Goal: Task Accomplishment & Management: Use online tool/utility

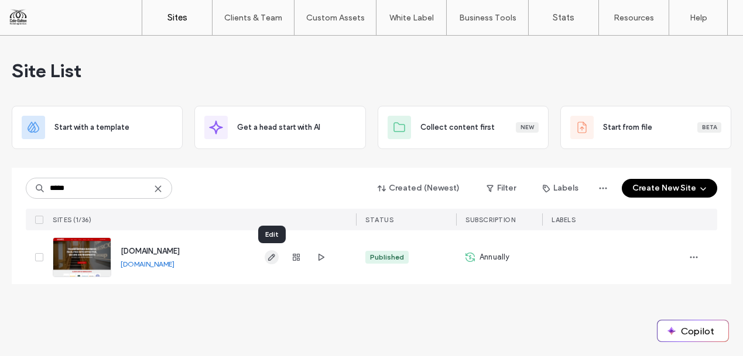
type input "*****"
click at [274, 253] on icon "button" at bounding box center [271, 257] width 9 height 9
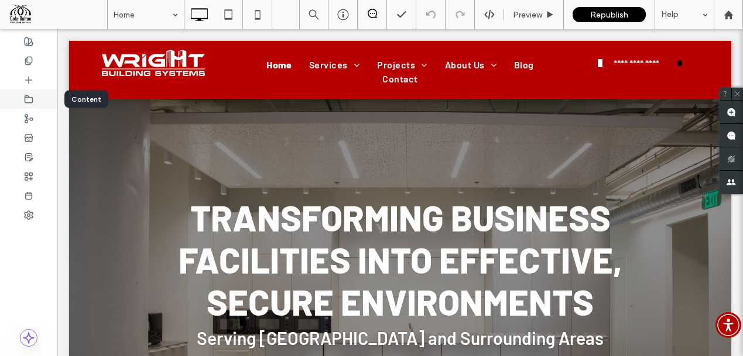
click at [26, 98] on icon at bounding box center [28, 99] width 9 height 9
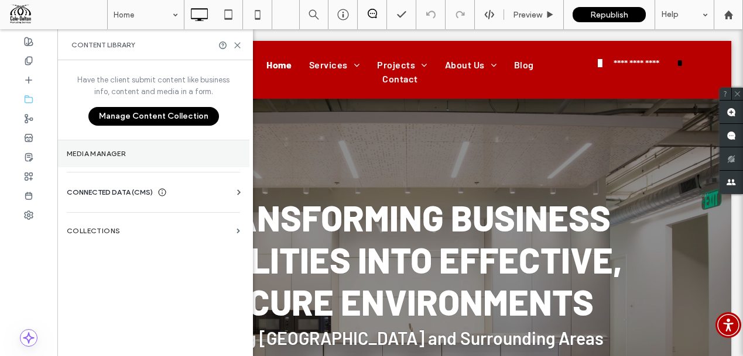
click at [124, 152] on label "Media Manager" at bounding box center [153, 154] width 173 height 8
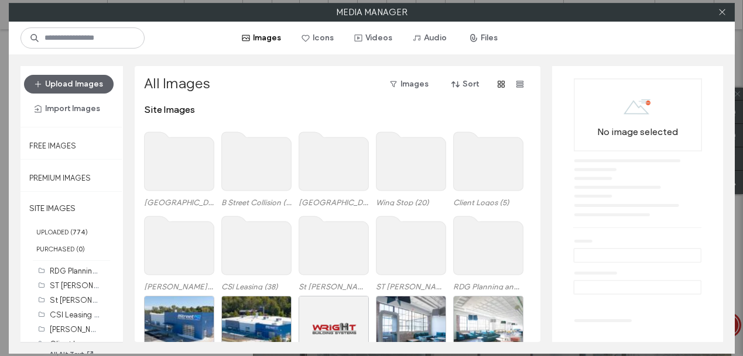
click at [246, 161] on use at bounding box center [256, 161] width 70 height 59
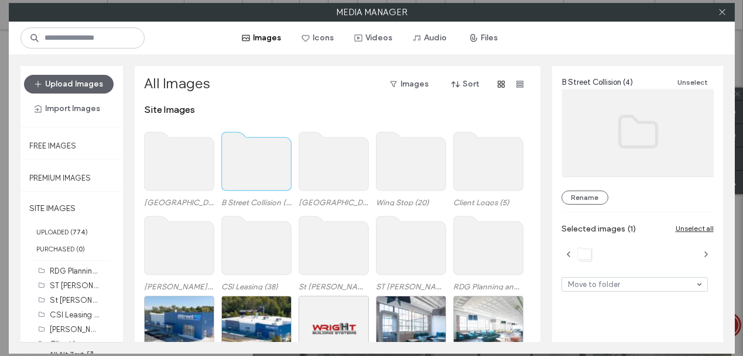
click at [246, 161] on use at bounding box center [256, 161] width 70 height 59
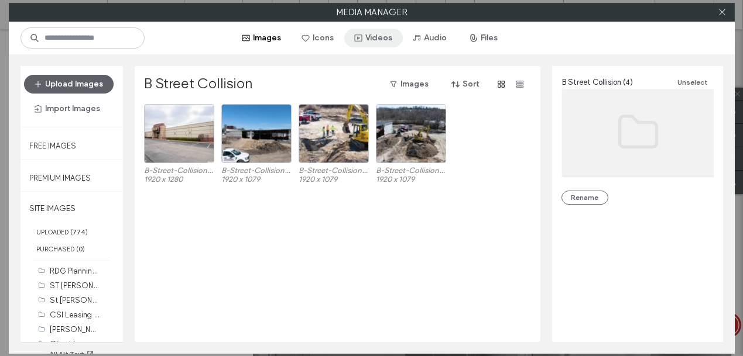
click at [376, 34] on button "Videos" at bounding box center [373, 38] width 59 height 19
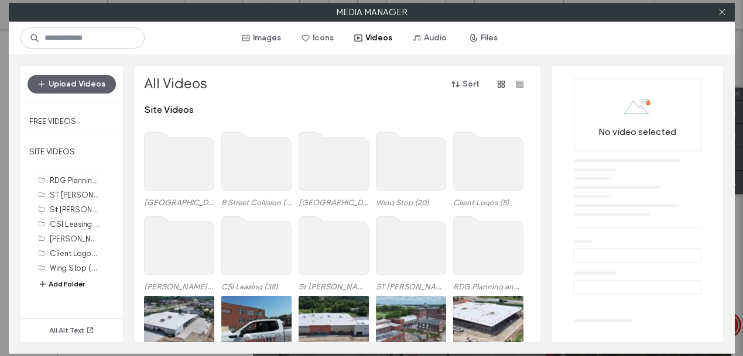
click at [252, 161] on use at bounding box center [256, 161] width 70 height 59
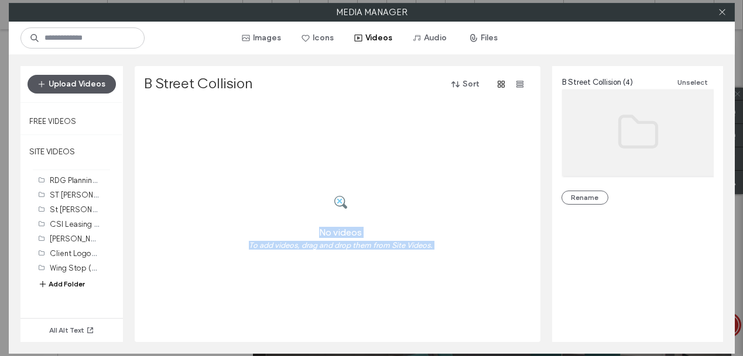
click at [93, 87] on button "Upload Videos" at bounding box center [72, 84] width 88 height 19
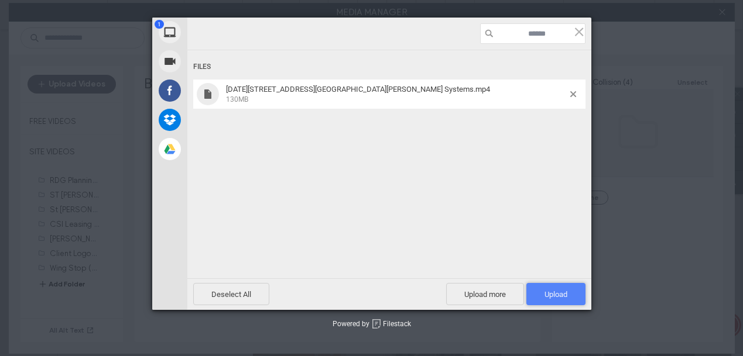
click at [561, 294] on span "Upload 1" at bounding box center [555, 294] width 23 height 9
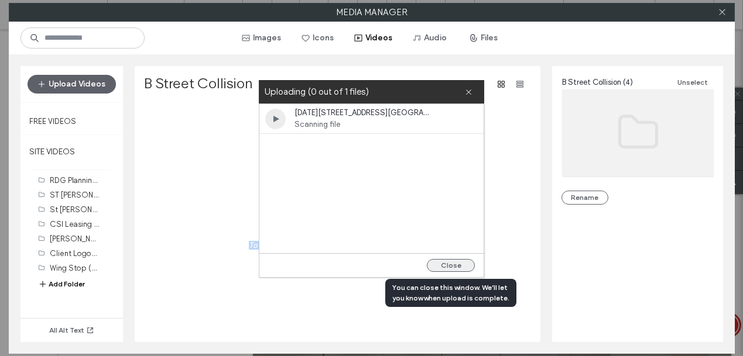
click at [457, 265] on button "Close" at bounding box center [451, 265] width 48 height 13
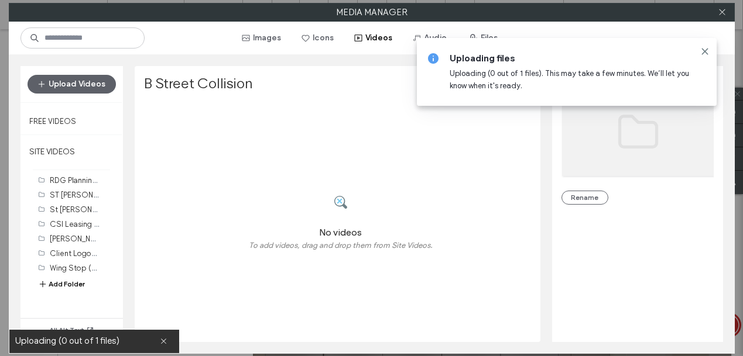
click at [705, 50] on icon at bounding box center [704, 51] width 9 height 9
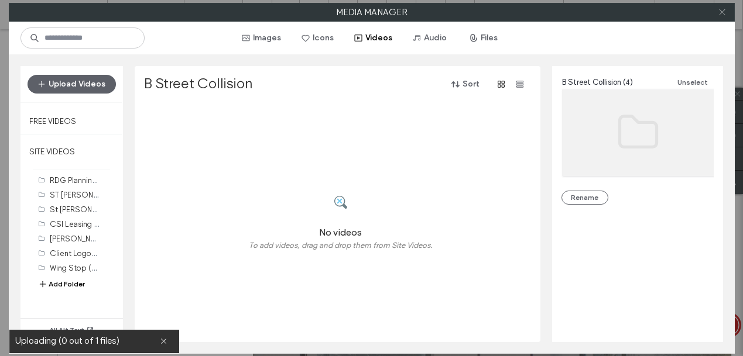
click at [722, 8] on icon at bounding box center [722, 12] width 9 height 9
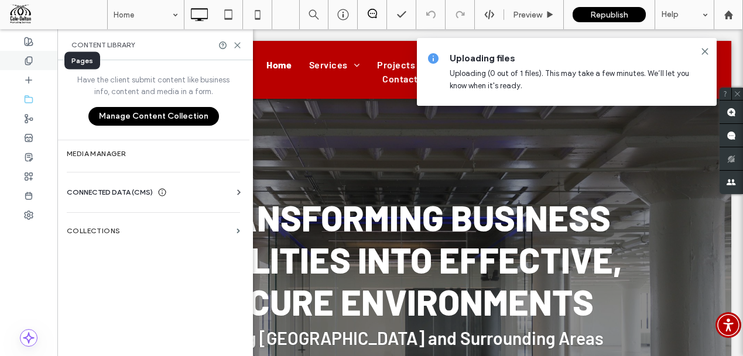
click at [26, 59] on use at bounding box center [28, 61] width 6 height 8
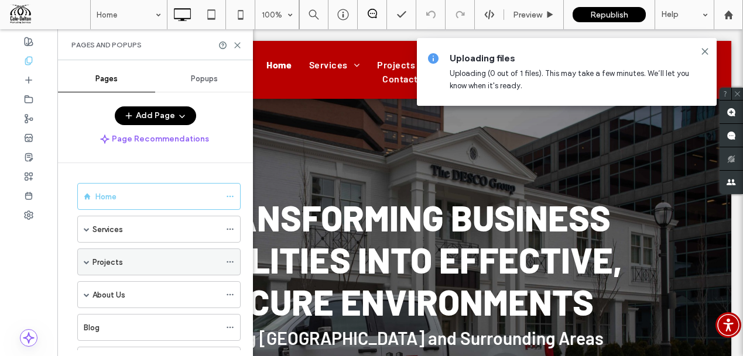
click at [91, 258] on div "Projects" at bounding box center [158, 262] width 163 height 27
click at [84, 262] on span at bounding box center [87, 262] width 6 height 6
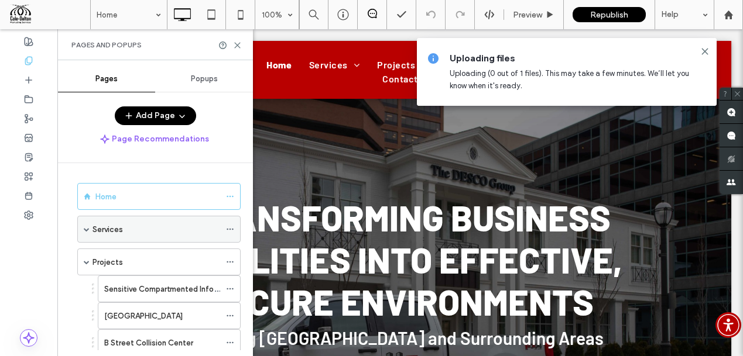
scroll to position [2, 0]
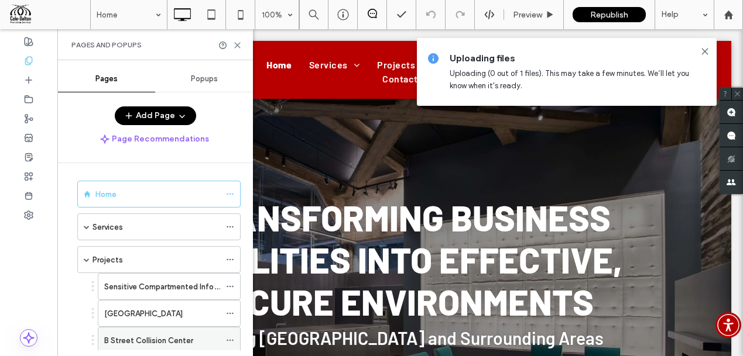
click at [129, 340] on label "B Street Collision Center" at bounding box center [148, 341] width 89 height 20
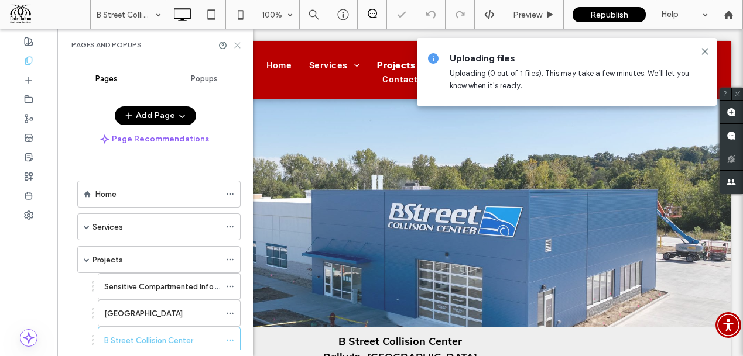
click at [235, 43] on use at bounding box center [237, 45] width 5 height 5
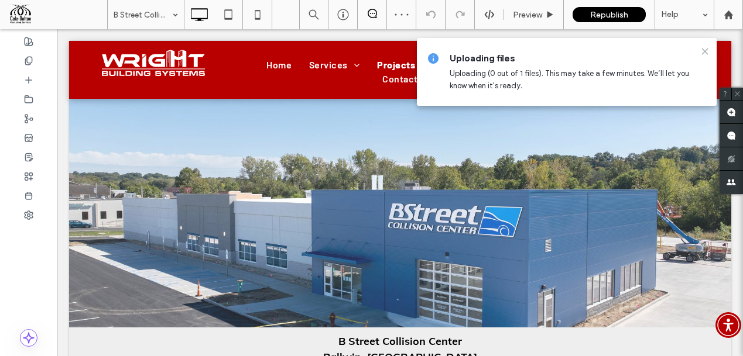
click at [706, 50] on icon at bounding box center [704, 51] width 9 height 9
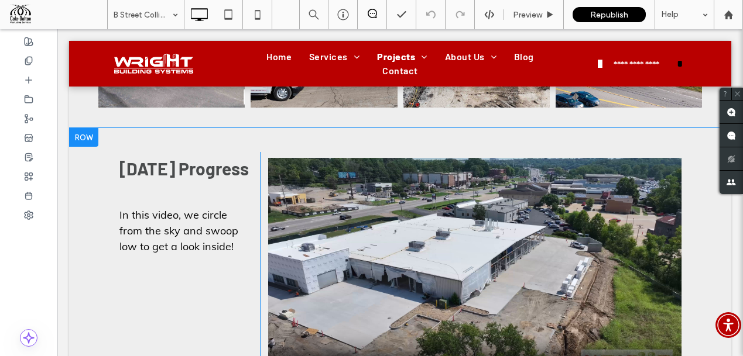
scroll to position [517, 0]
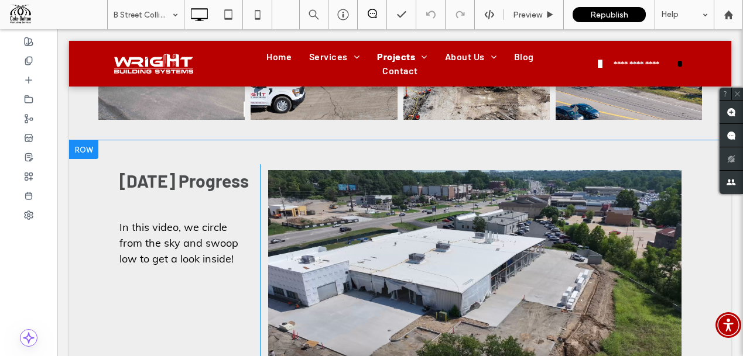
click at [88, 140] on div at bounding box center [83, 149] width 29 height 19
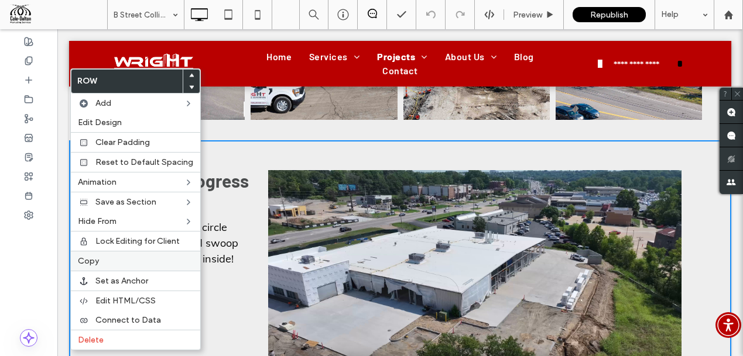
click at [102, 260] on label "Copy" at bounding box center [135, 261] width 115 height 10
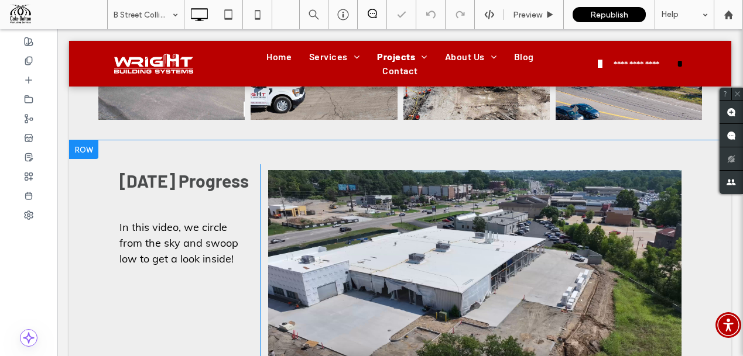
click at [81, 140] on div at bounding box center [83, 149] width 29 height 19
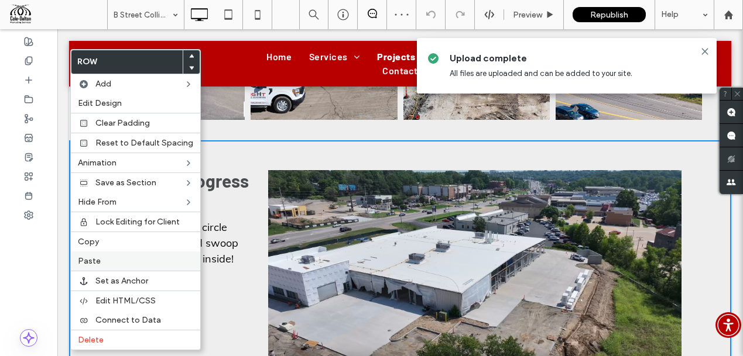
click at [91, 265] on span "Paste" at bounding box center [89, 261] width 23 height 10
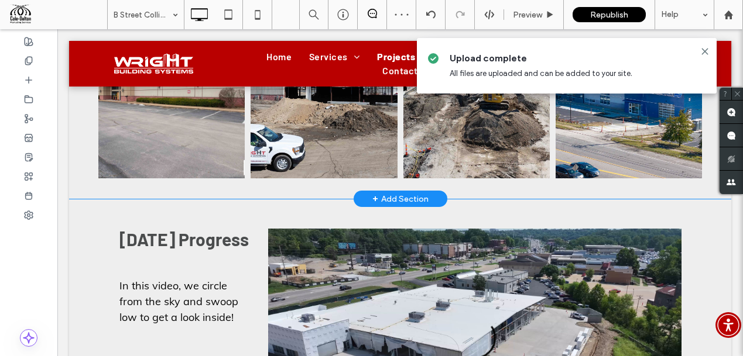
scroll to position [461, 0]
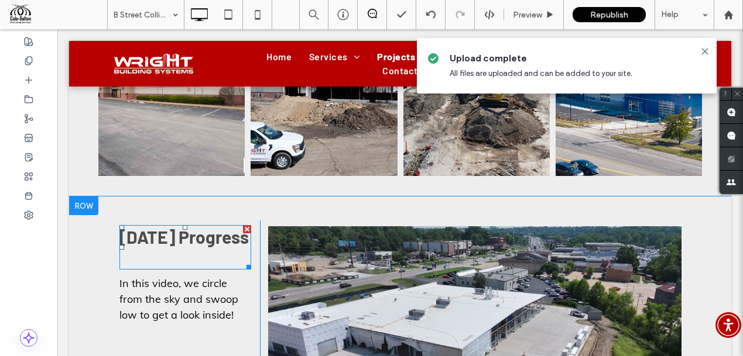
click at [151, 229] on span "August 15, 2025 Progress" at bounding box center [183, 236] width 129 height 21
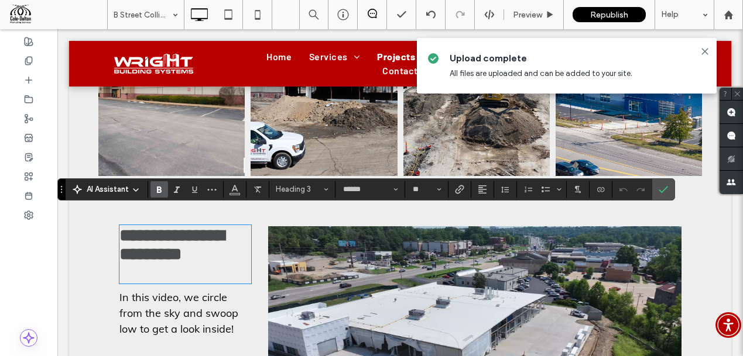
click at [150, 227] on span "**********" at bounding box center [171, 245] width 105 height 36
drag, startPoint x: 170, startPoint y: 222, endPoint x: 97, endPoint y: 218, distance: 73.9
click at [97, 218] on div "**********" at bounding box center [400, 343] width 662 height 292
click at [139, 291] on span "In this video, we circle from the sky and swoop low to get a look inside!" at bounding box center [178, 313] width 119 height 45
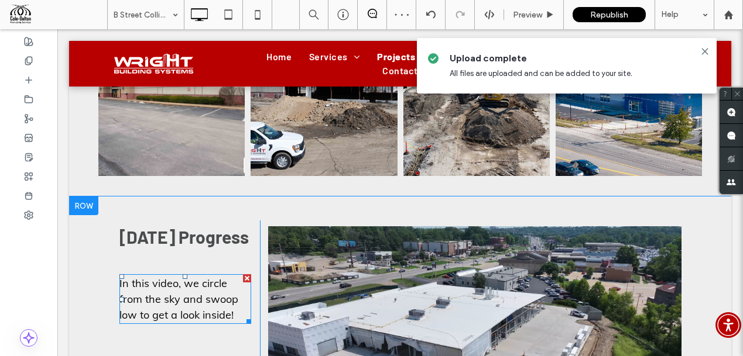
click at [138, 289] on span "In this video, we circle from the sky and swoop low to get a look inside!" at bounding box center [178, 299] width 119 height 45
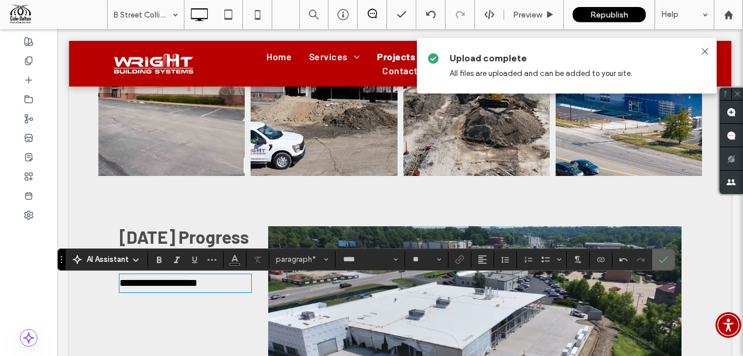
click at [660, 264] on icon "Confirm" at bounding box center [662, 259] width 9 height 9
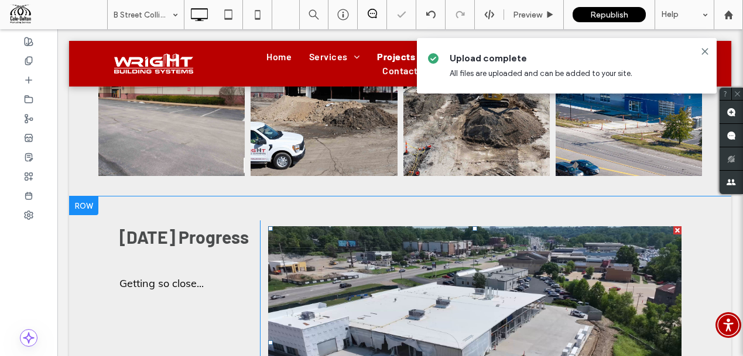
click at [439, 252] on span at bounding box center [474, 342] width 413 height 232
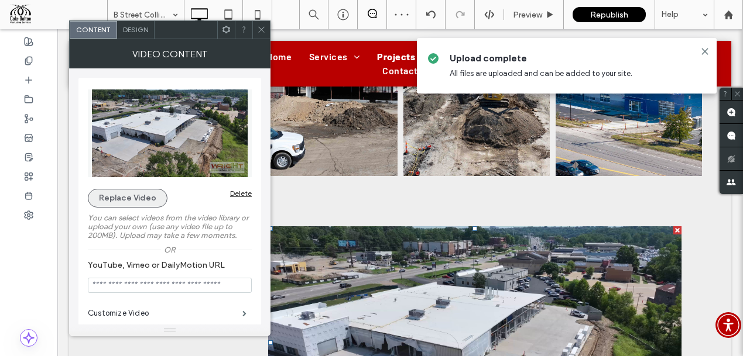
click at [128, 193] on button "Replace Video" at bounding box center [128, 198] width 80 height 19
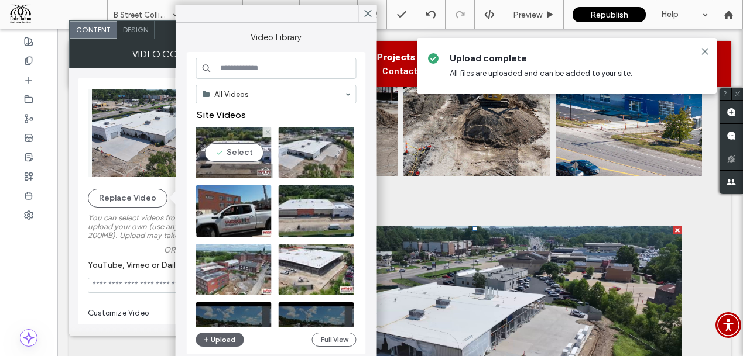
click at [233, 153] on video at bounding box center [233, 153] width 75 height 52
type input "**********"
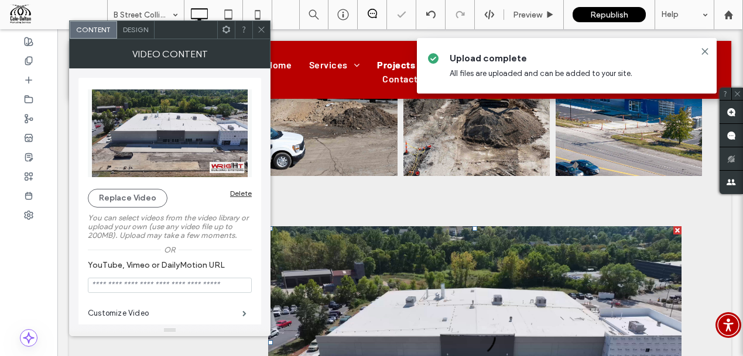
click at [258, 25] on icon at bounding box center [261, 29] width 9 height 9
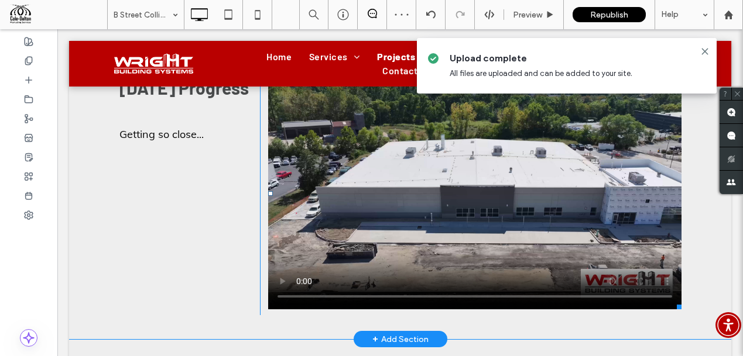
scroll to position [615, 0]
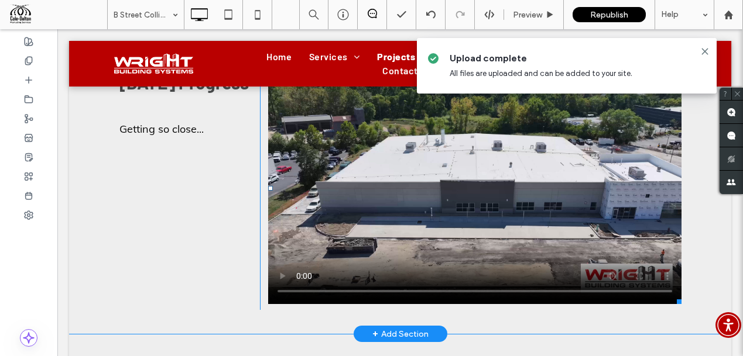
click at [280, 255] on span at bounding box center [474, 188] width 413 height 232
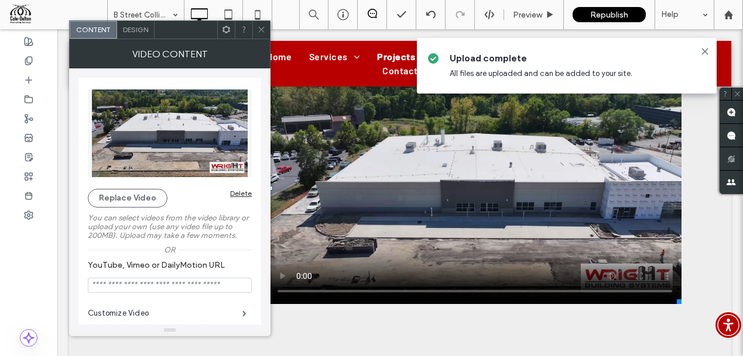
click at [265, 30] on icon at bounding box center [261, 29] width 9 height 9
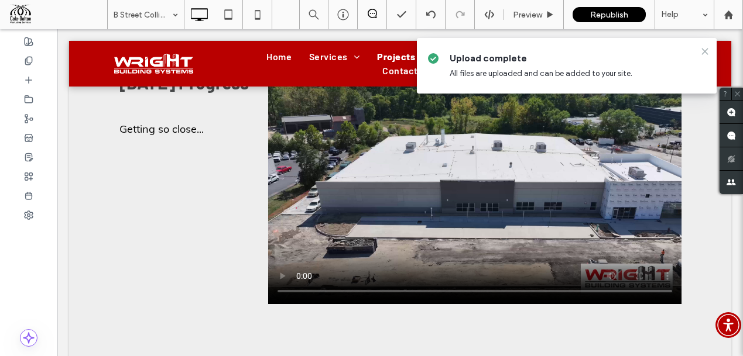
click at [703, 48] on icon at bounding box center [704, 51] width 9 height 9
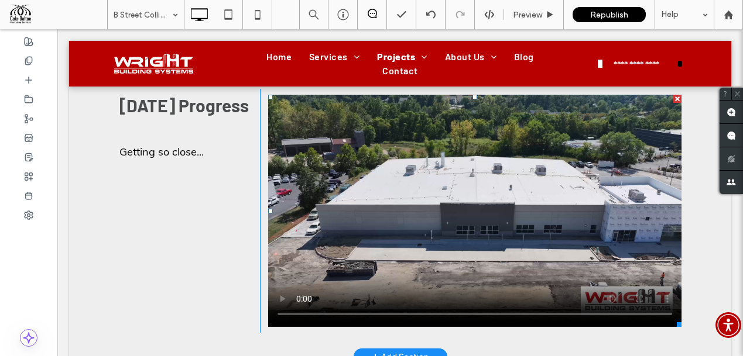
scroll to position [590, 0]
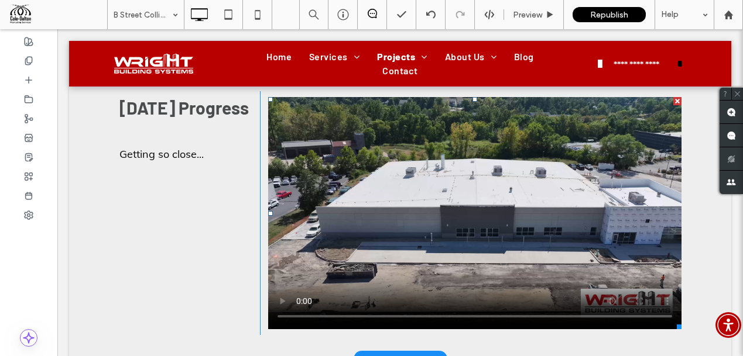
click at [279, 280] on span at bounding box center [474, 213] width 413 height 232
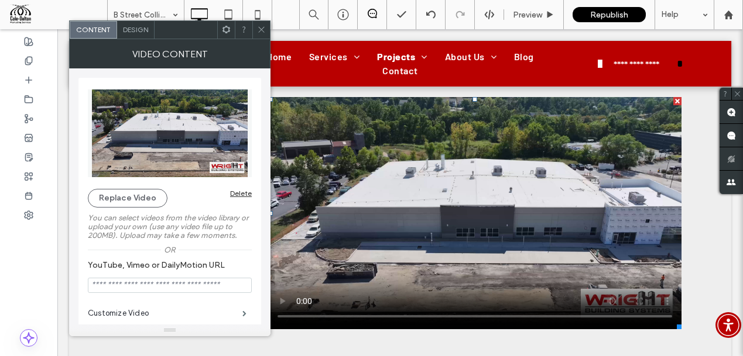
click at [262, 27] on icon at bounding box center [261, 29] width 9 height 9
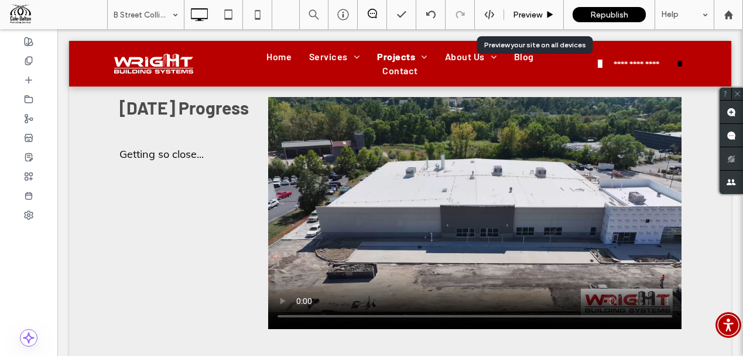
click at [533, 14] on span "Preview" at bounding box center [527, 15] width 29 height 10
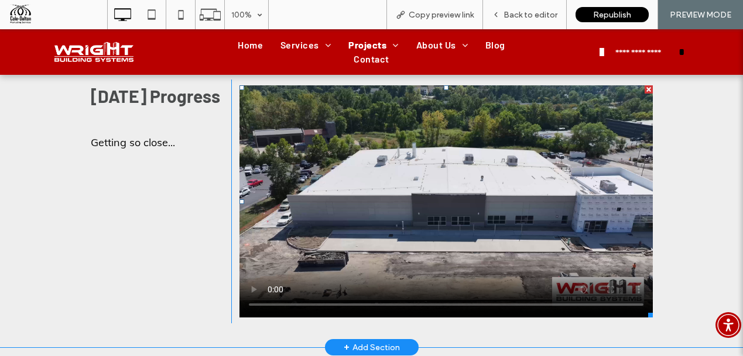
click at [249, 270] on span at bounding box center [445, 201] width 413 height 232
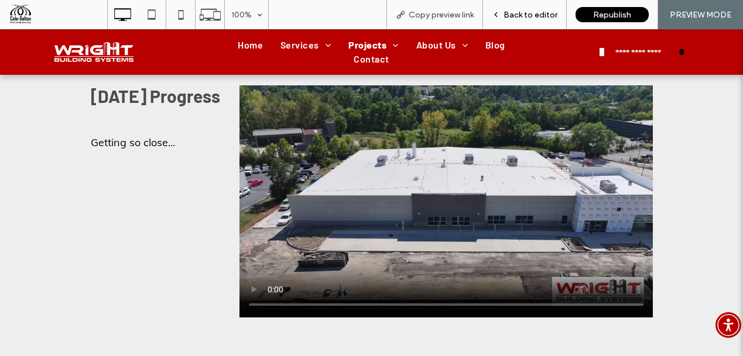
click at [526, 13] on span "Back to editor" at bounding box center [530, 15] width 54 height 10
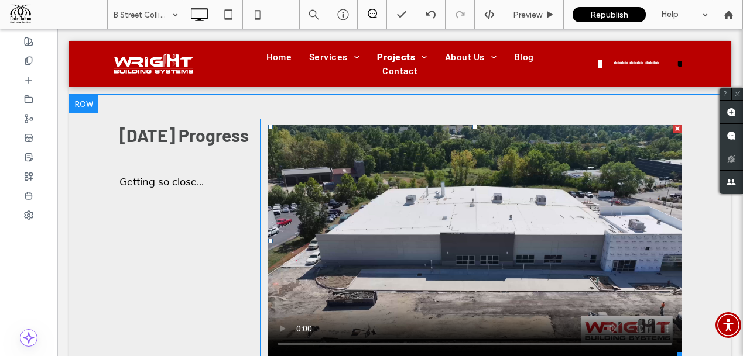
scroll to position [562, 0]
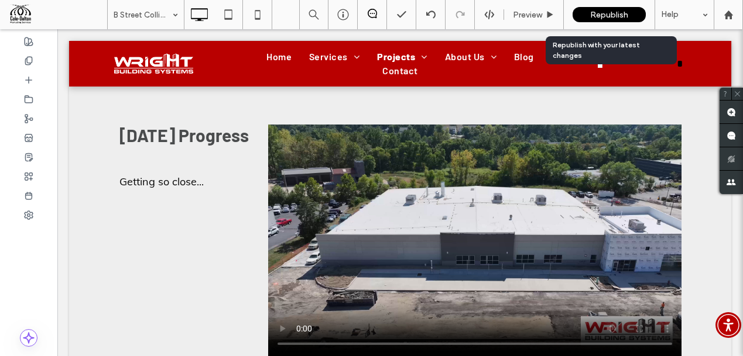
click at [612, 13] on span "Republish" at bounding box center [609, 15] width 38 height 10
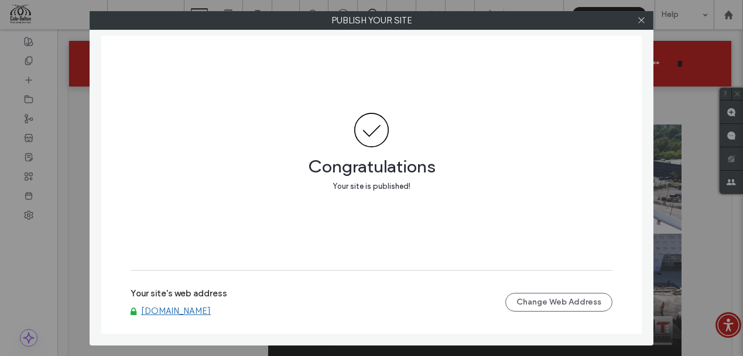
click at [210, 310] on link "[DOMAIN_NAME]" at bounding box center [176, 311] width 70 height 11
